Goal: Browse casually

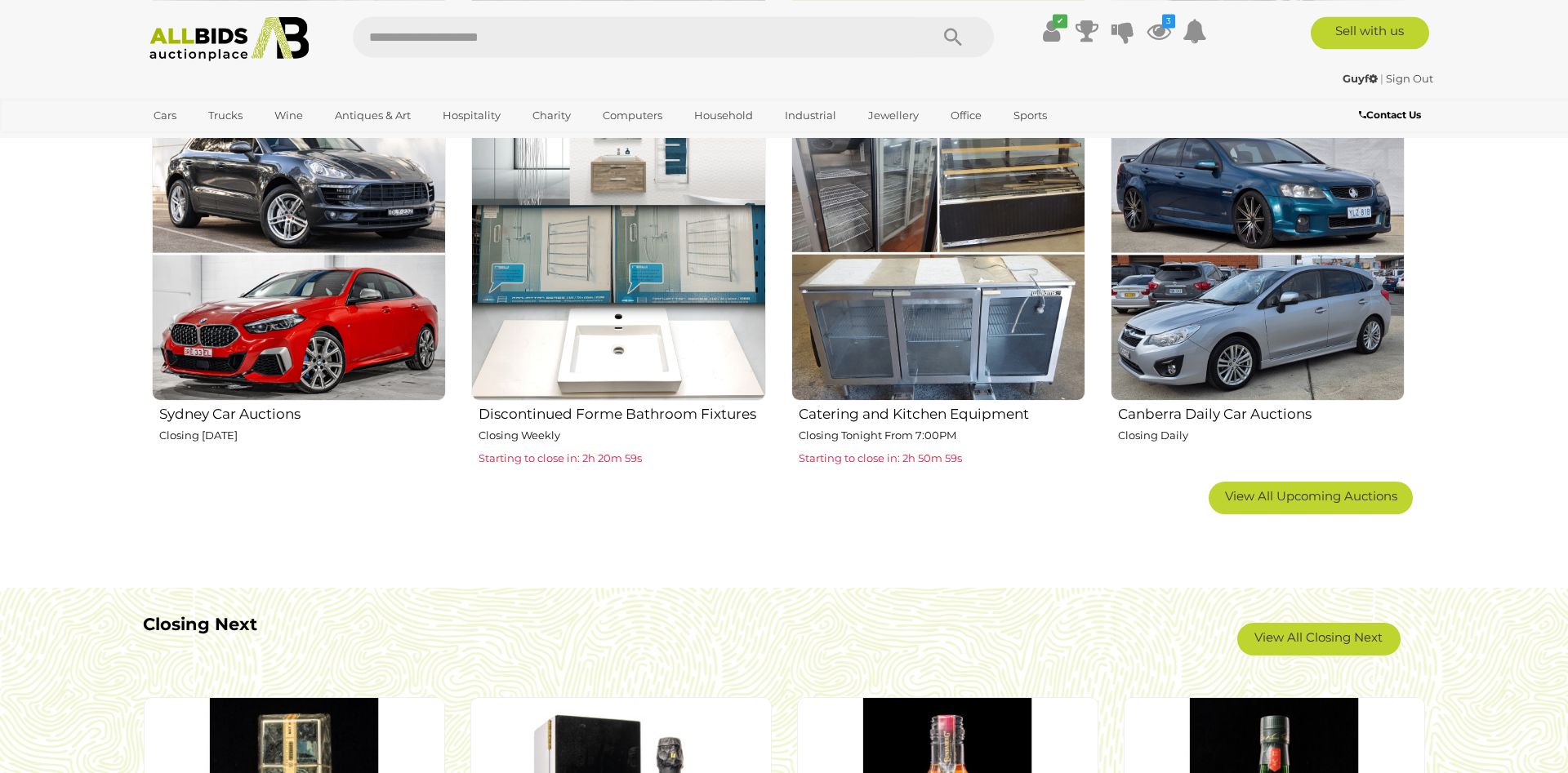
scroll to position [1249, 0]
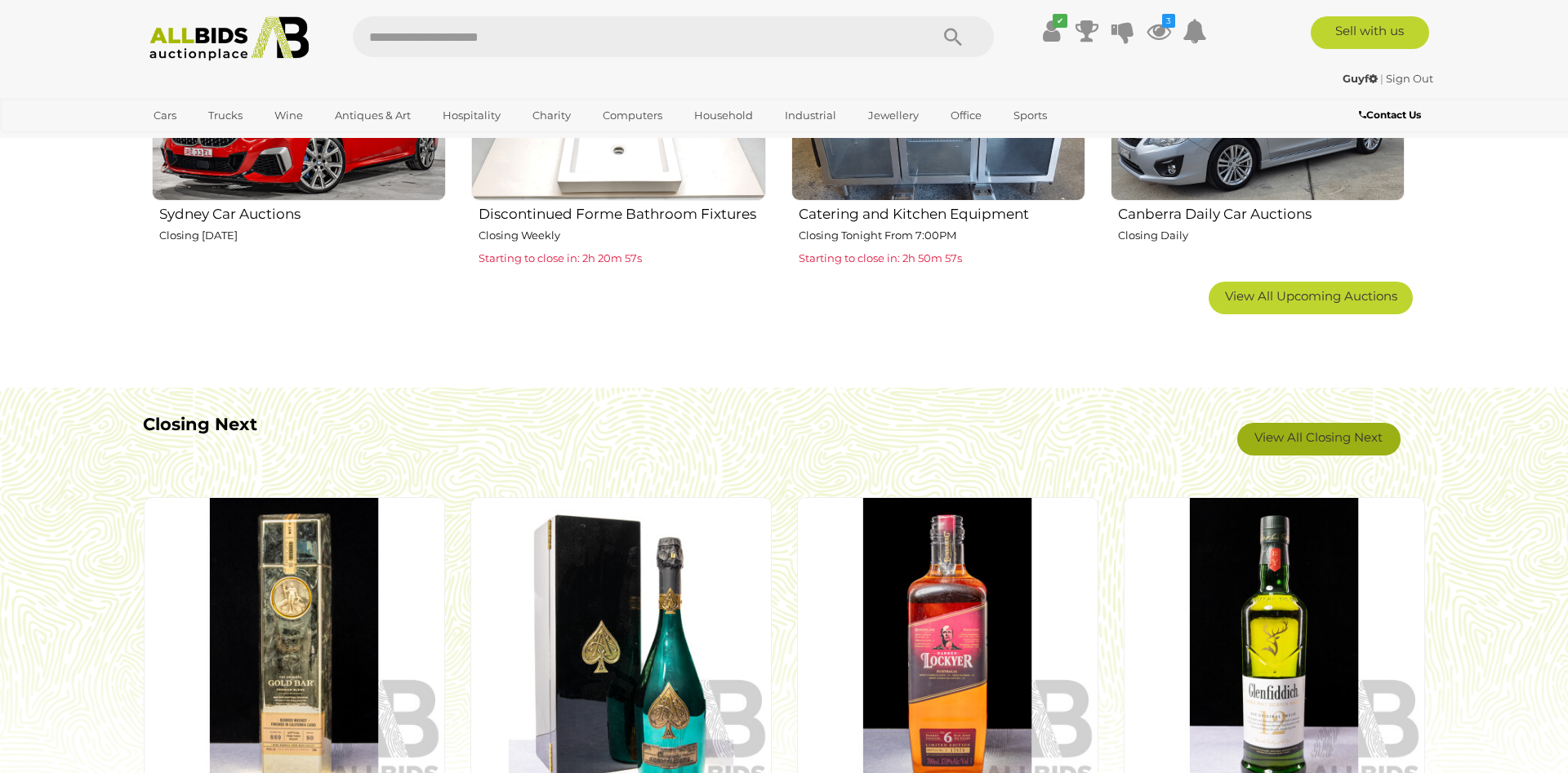
click at [1293, 438] on link "View All Closing Next" at bounding box center [1319, 439] width 163 height 32
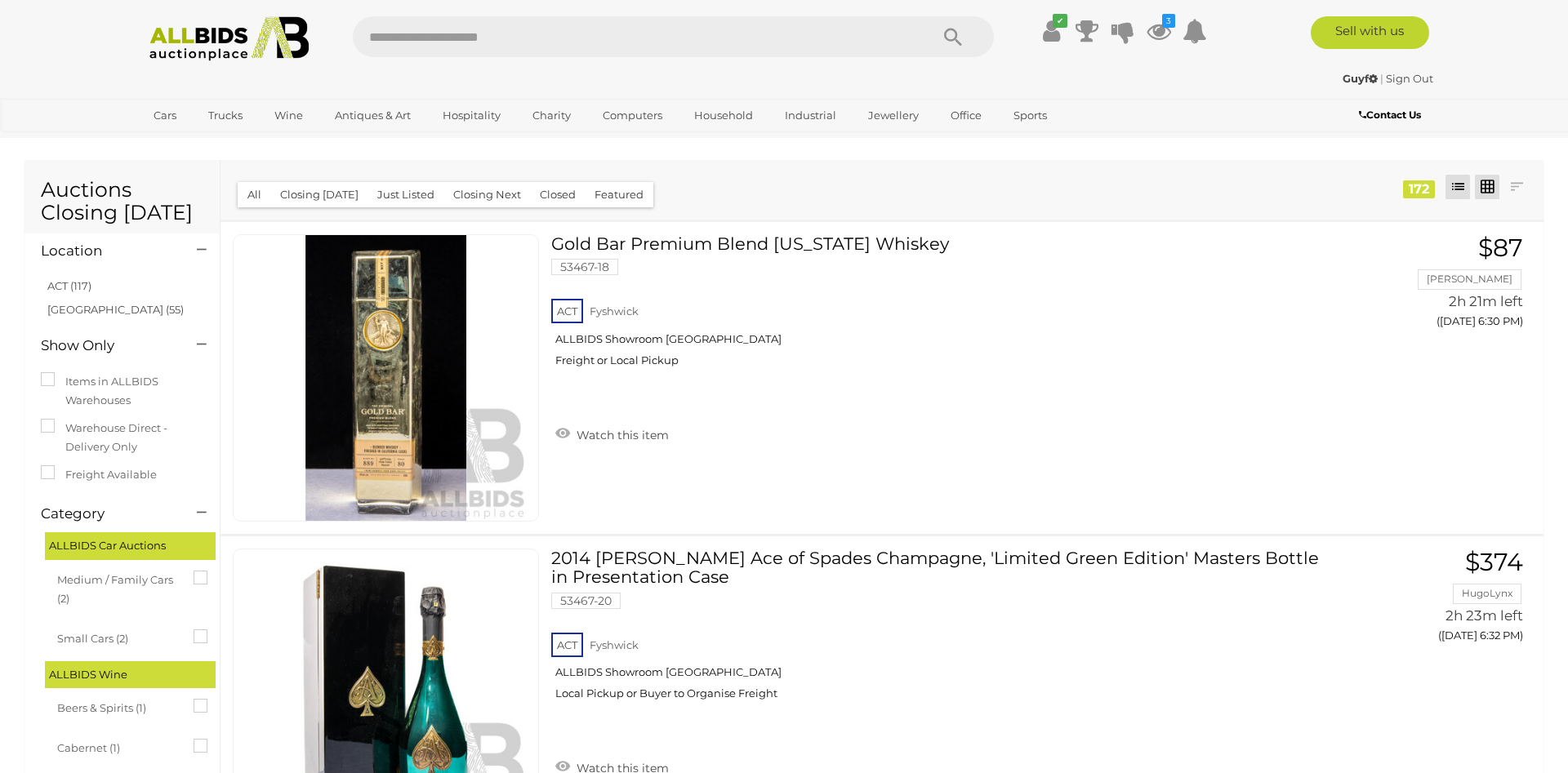
click at [1489, 184] on link at bounding box center [1486, 187] width 24 height 24
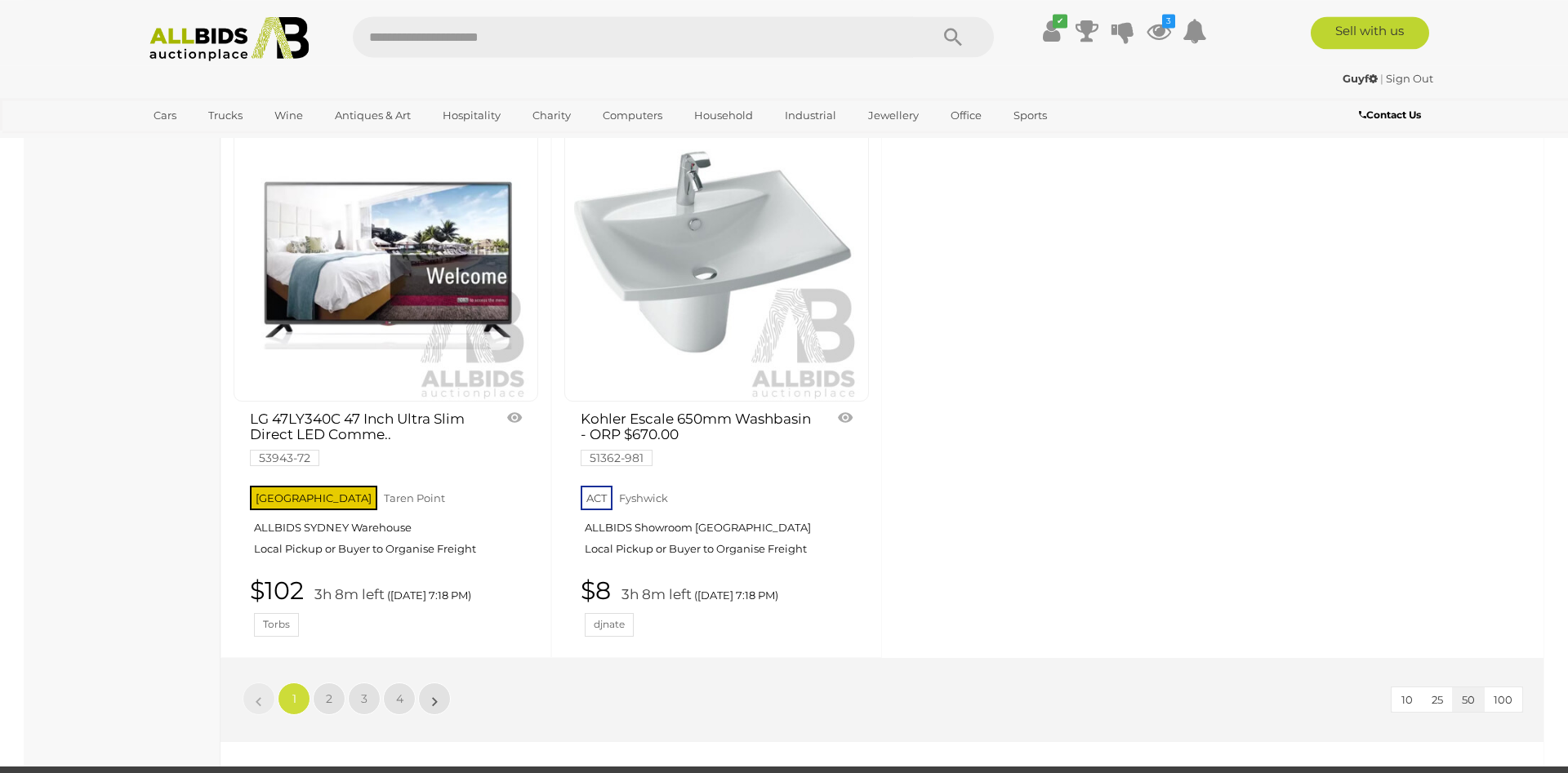
scroll to position [7137, 0]
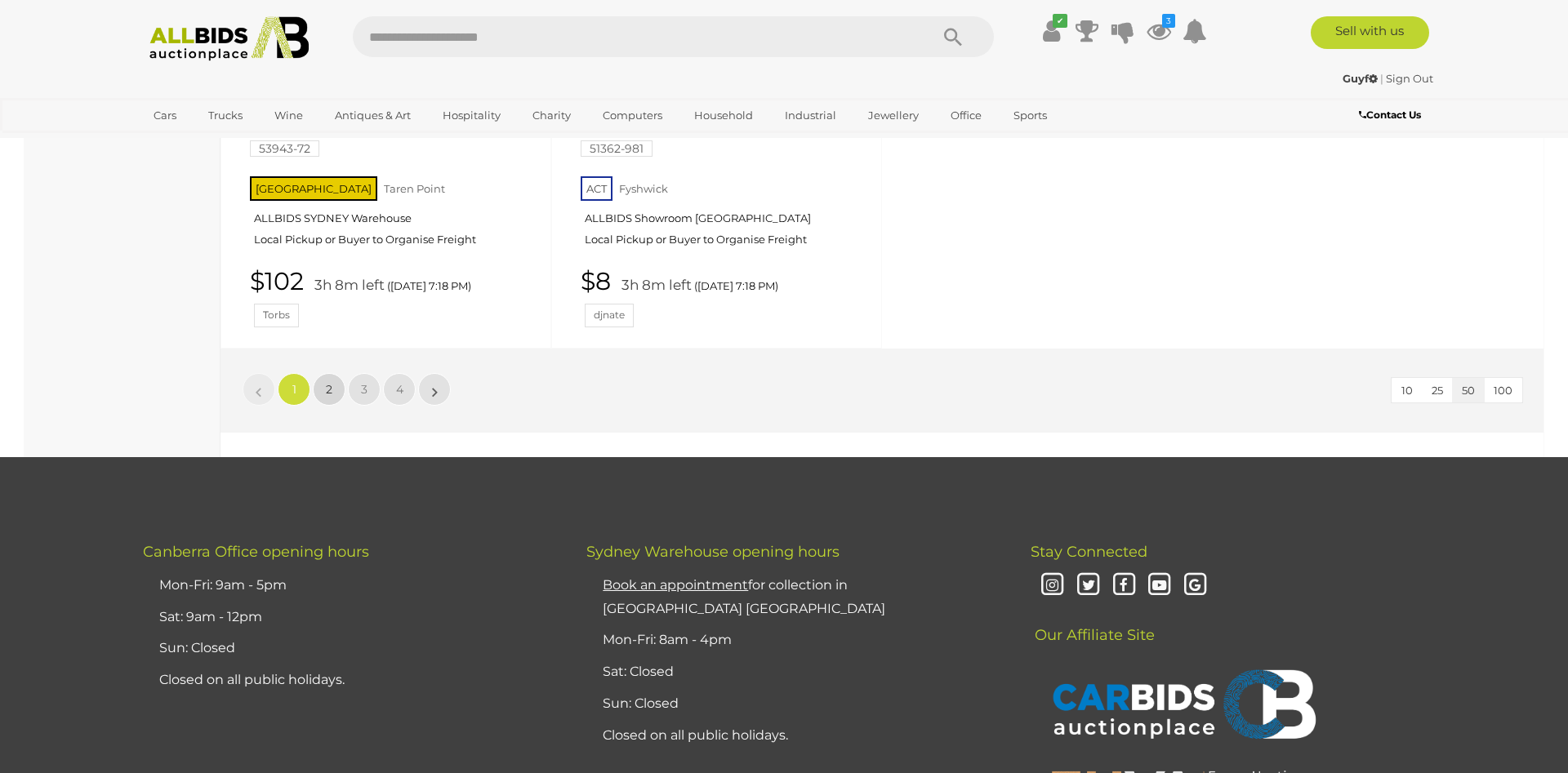
click at [325, 373] on link "2" at bounding box center [329, 389] width 32 height 32
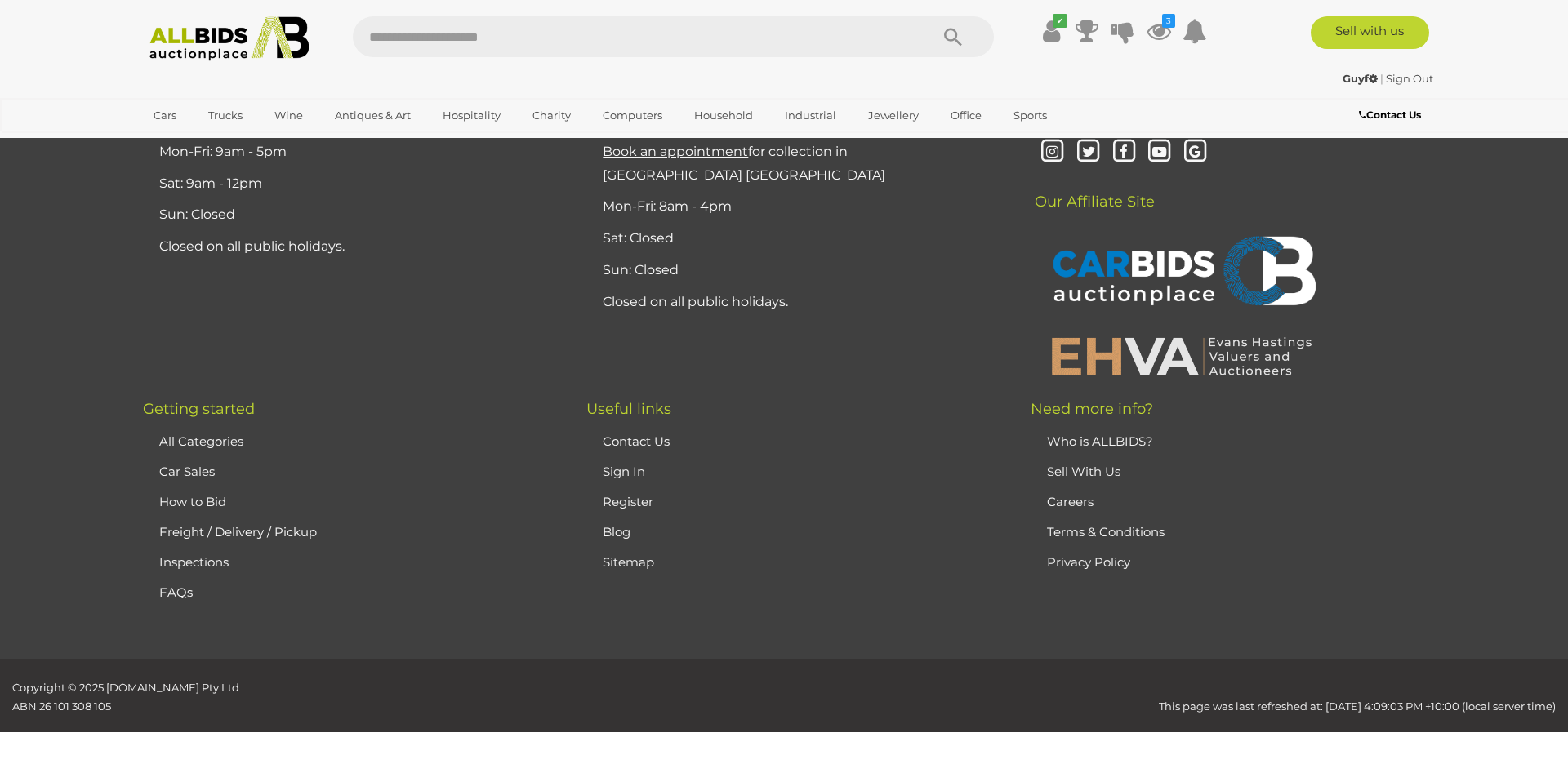
scroll to position [56, 0]
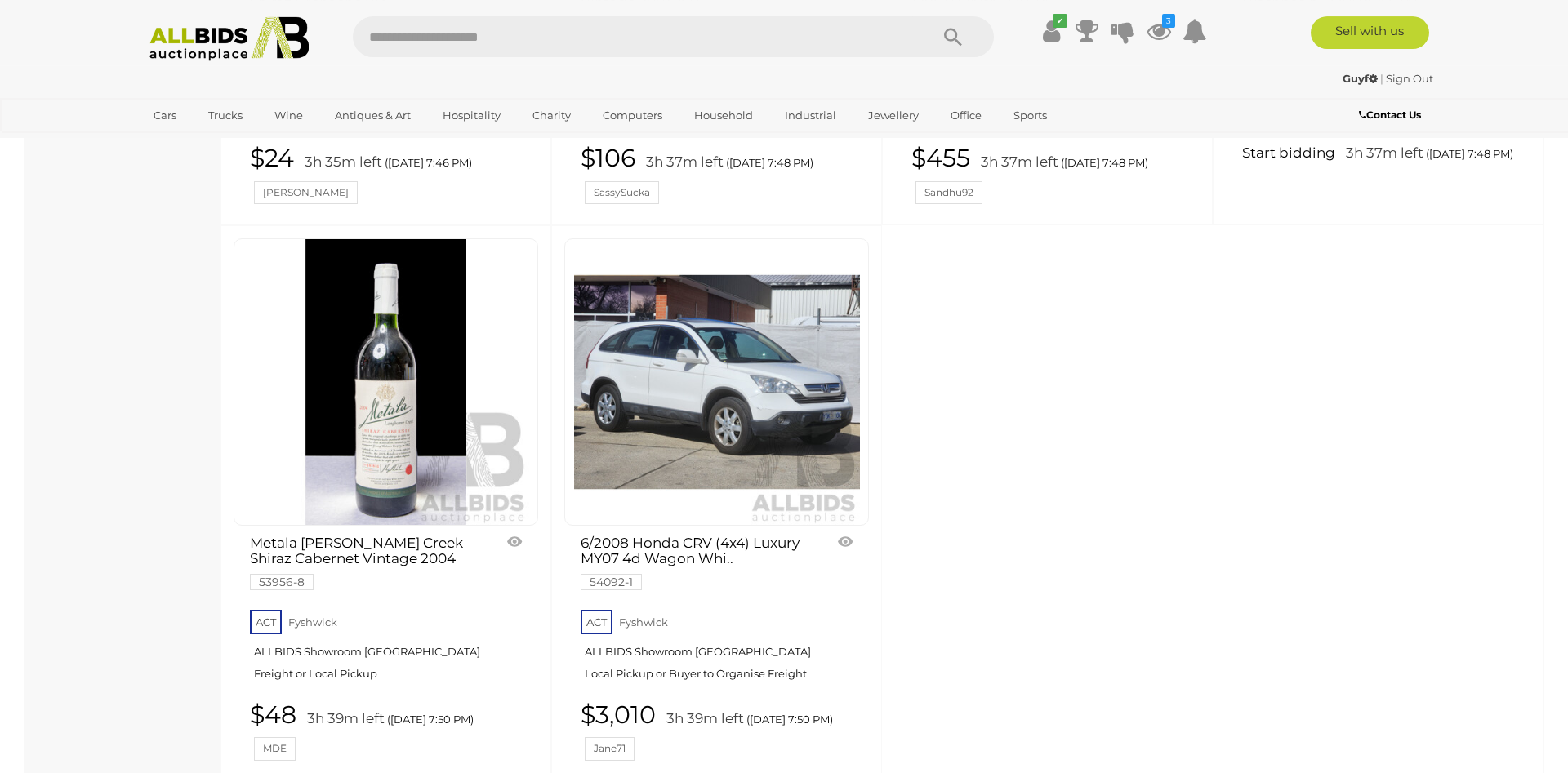
scroll to position [6804, 0]
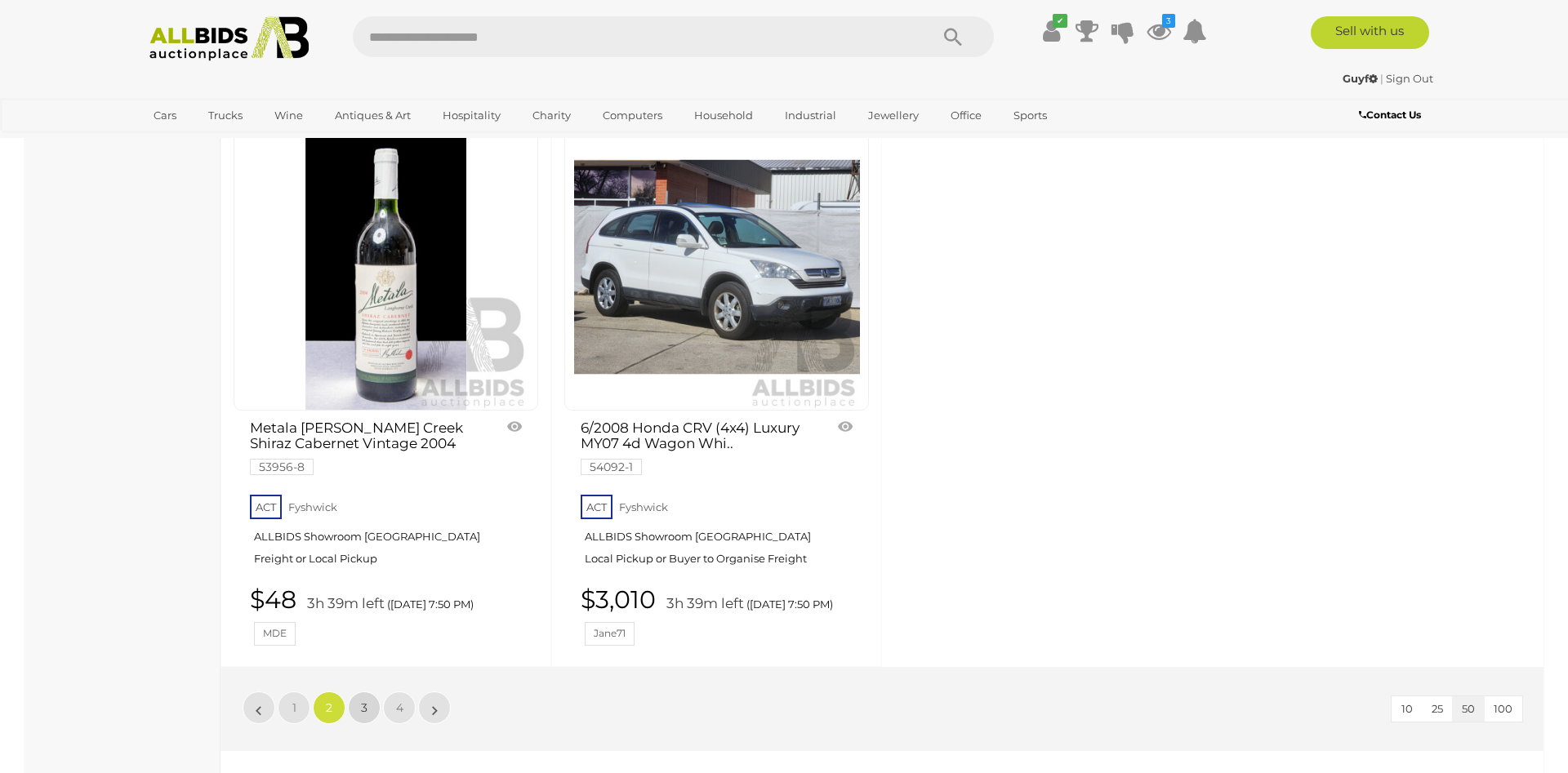
click at [362, 700] on span "3" at bounding box center [364, 708] width 6 height 14
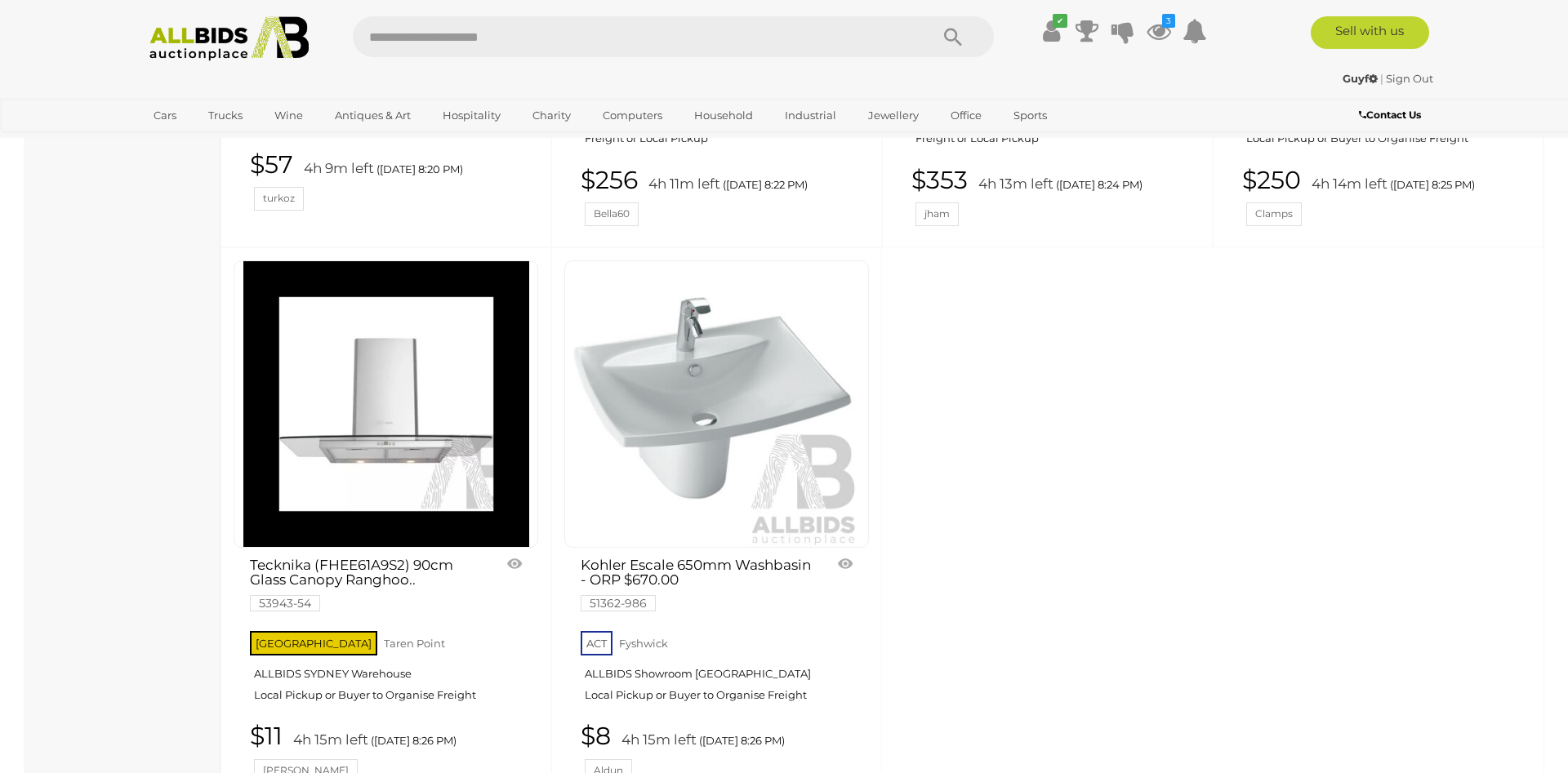
scroll to position [6887, 0]
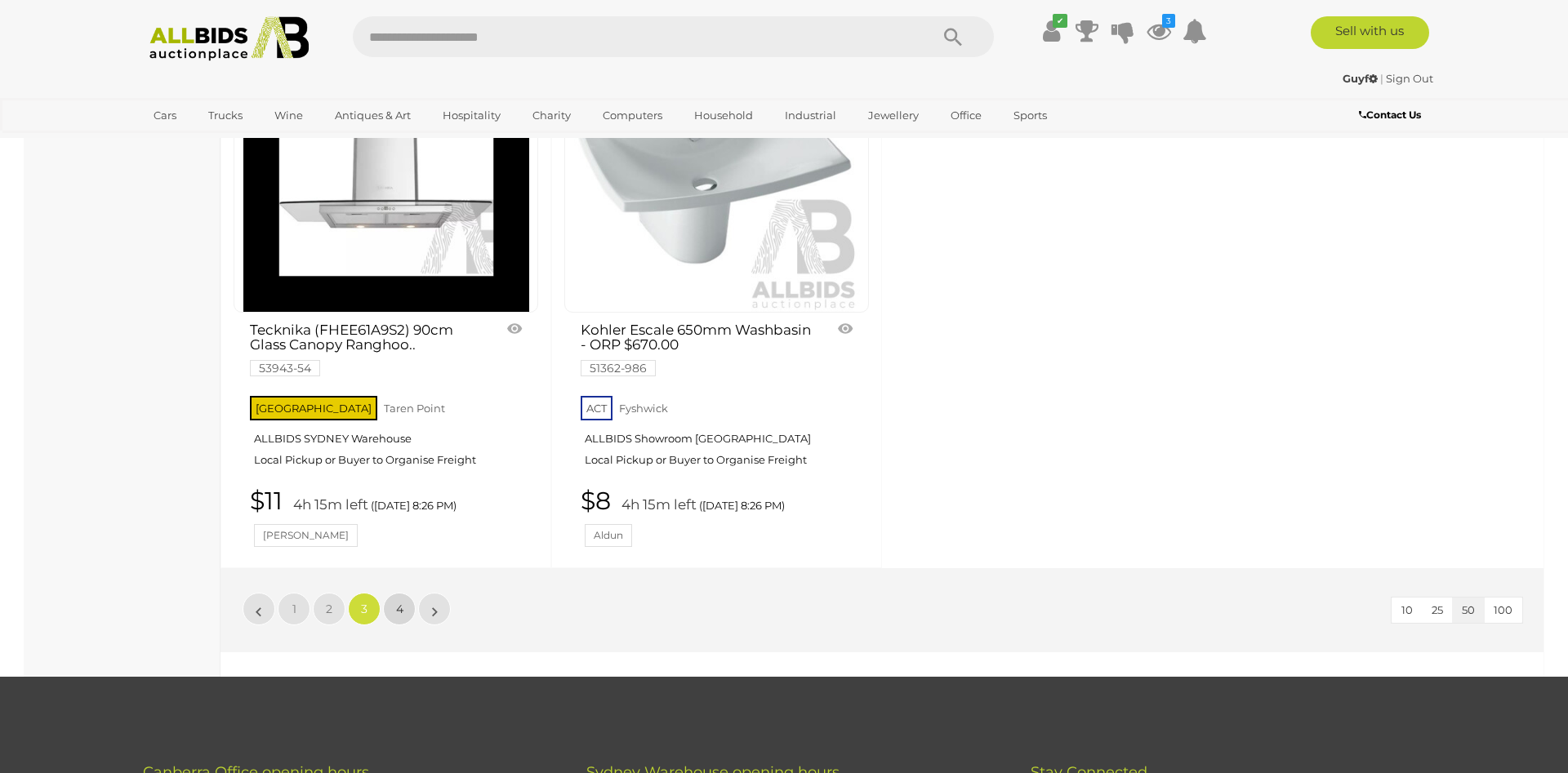
click at [404, 599] on link "4" at bounding box center [399, 609] width 32 height 32
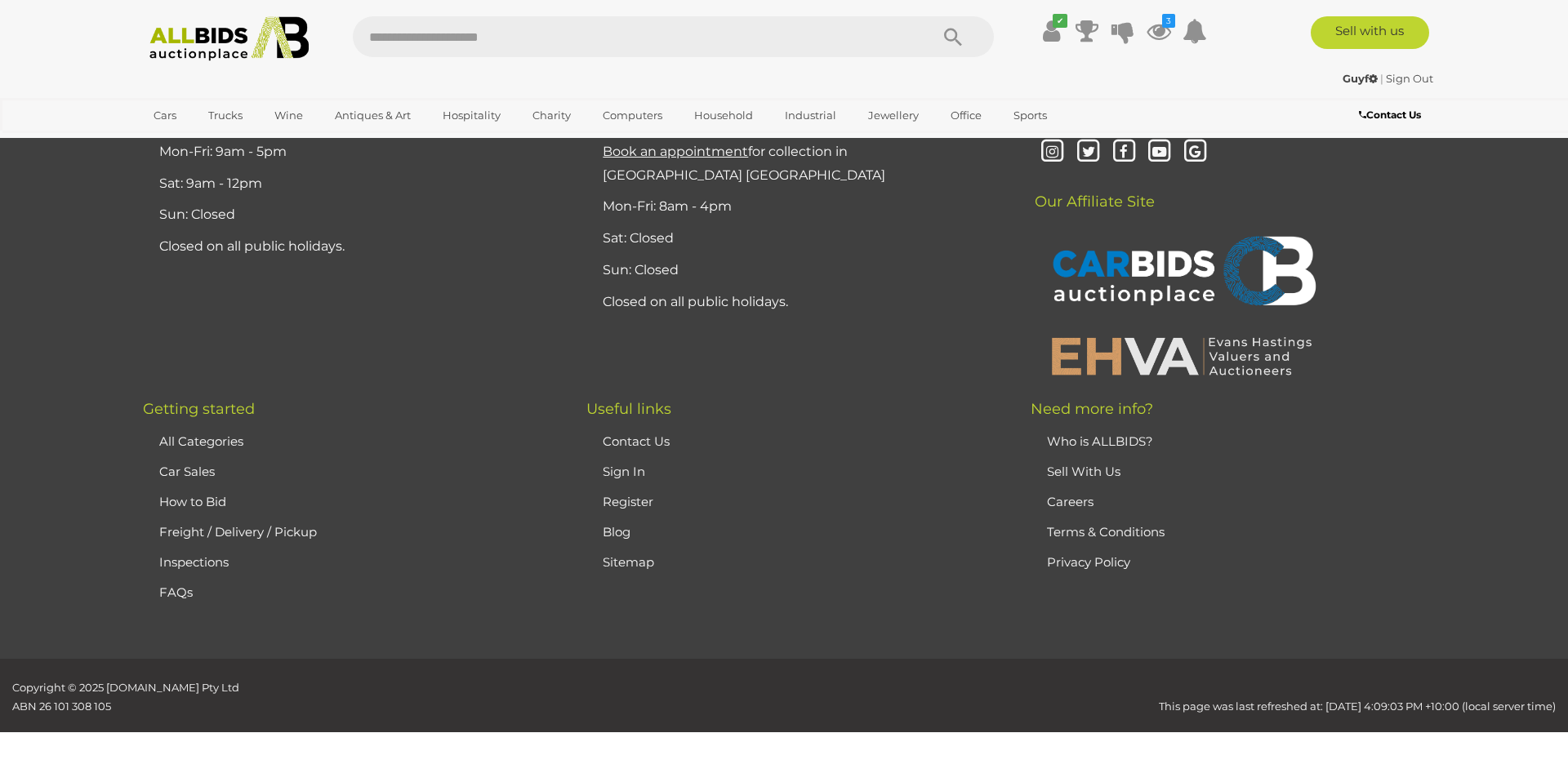
scroll to position [56, 0]
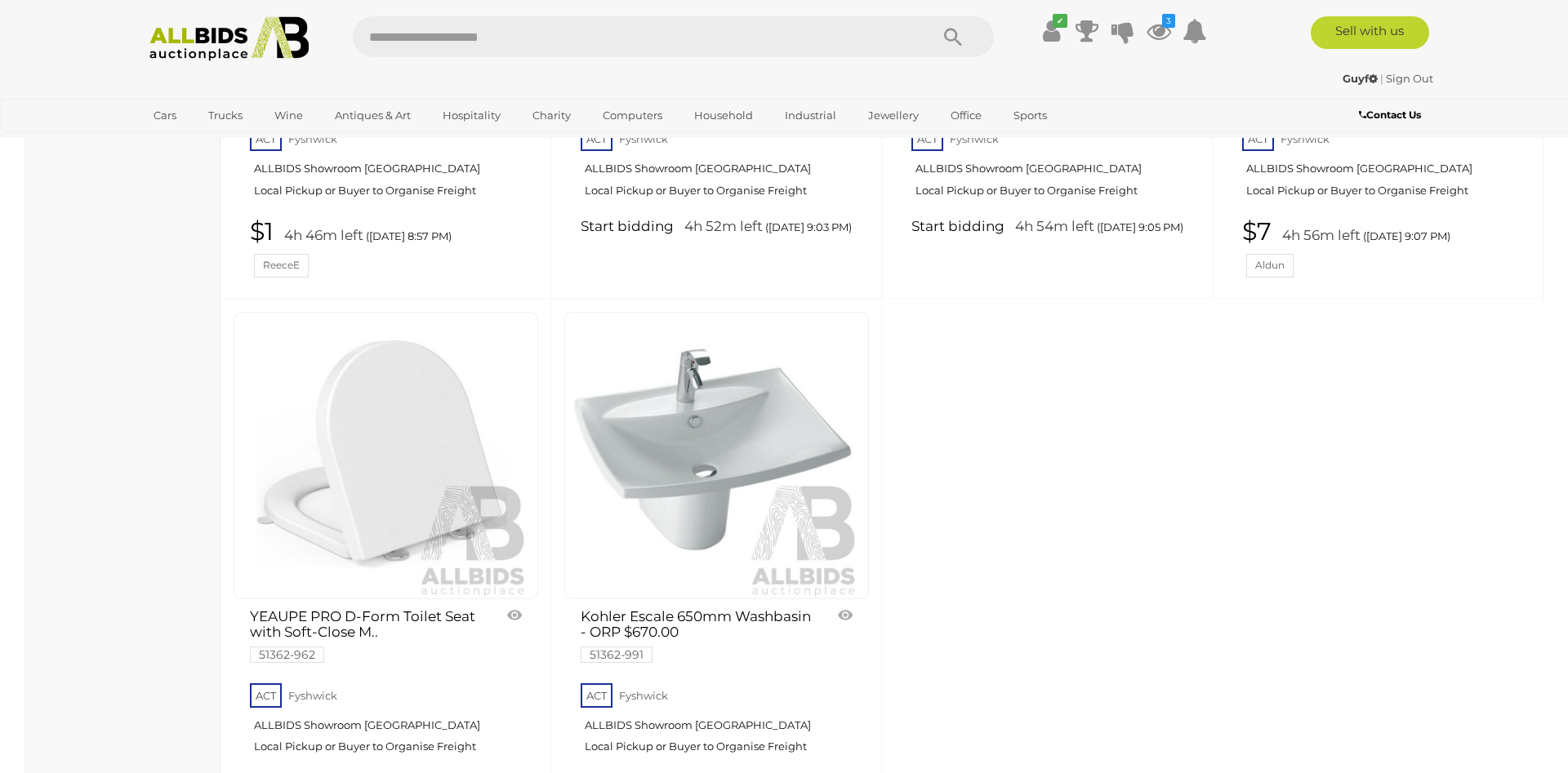
scroll to position [3055, 0]
